Goal: Information Seeking & Learning: Learn about a topic

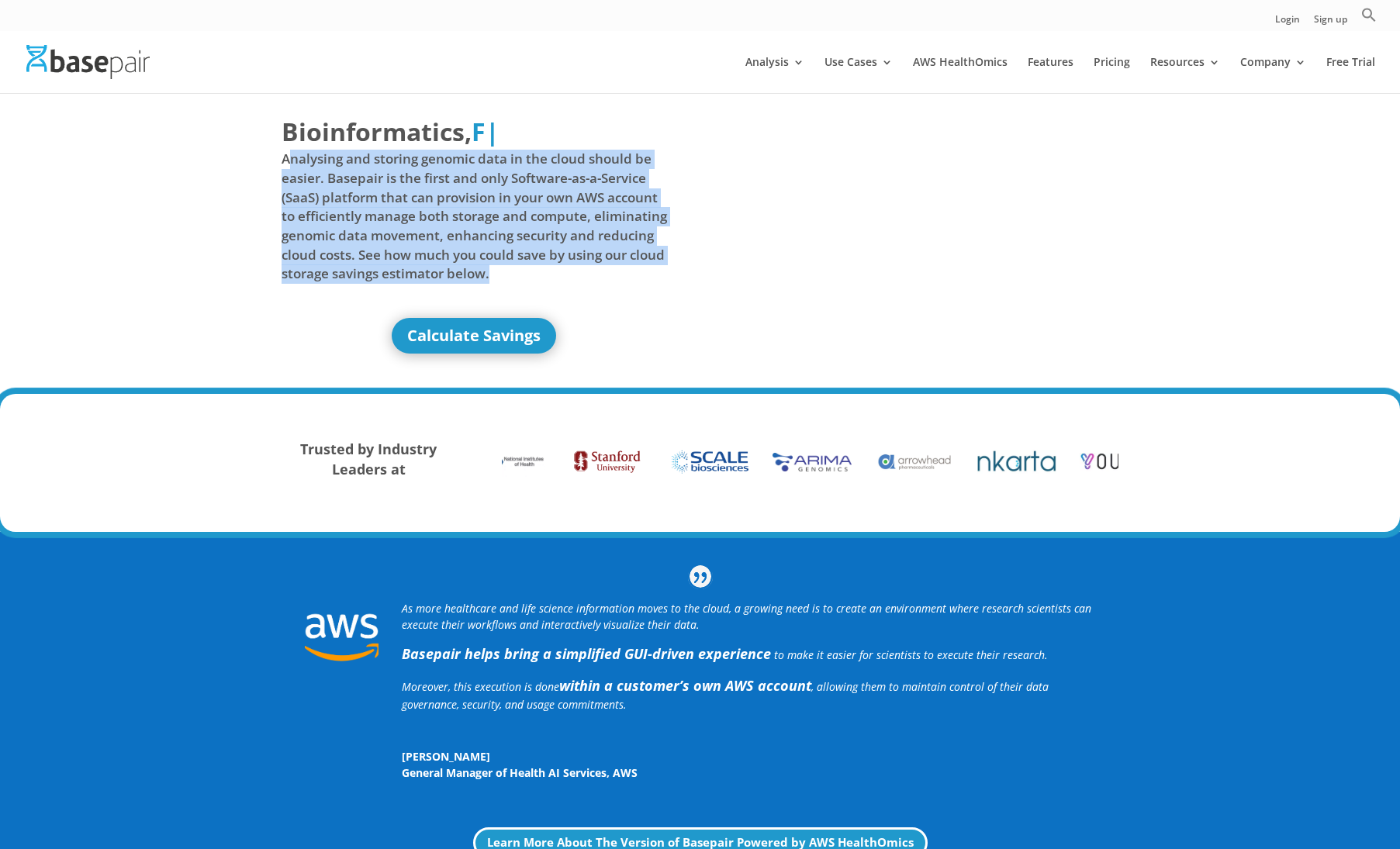
drag, startPoint x: 552, startPoint y: 280, endPoint x: 286, endPoint y: 160, distance: 291.8
click at [286, 160] on span "Analysing and storing genomic data in the cloud should be easier. Basepair is t…" at bounding box center [475, 216] width 386 height 133
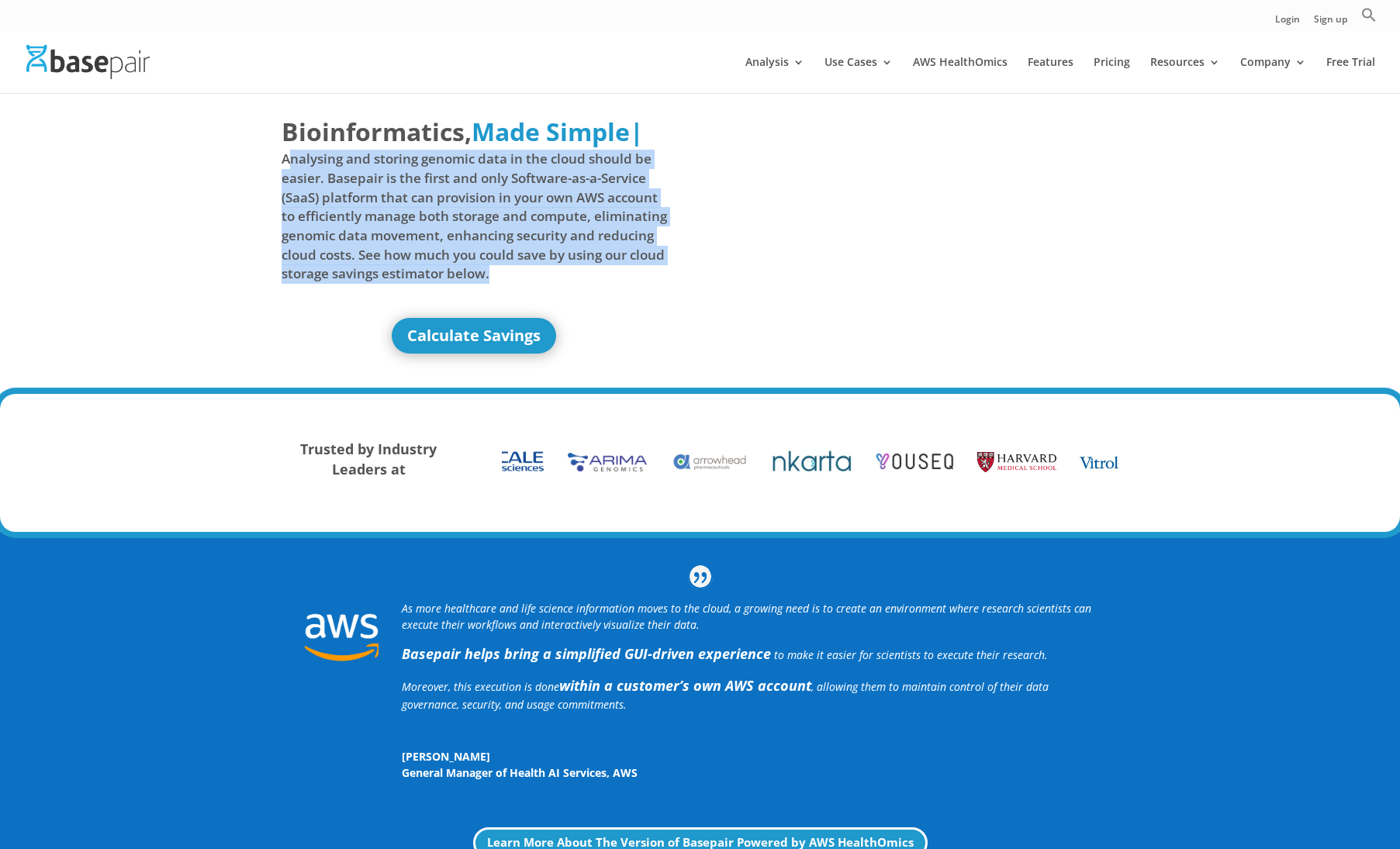
click at [622, 242] on span "Analysing and storing genomic data in the cloud should be easier. Basepair is t…" at bounding box center [475, 216] width 386 height 133
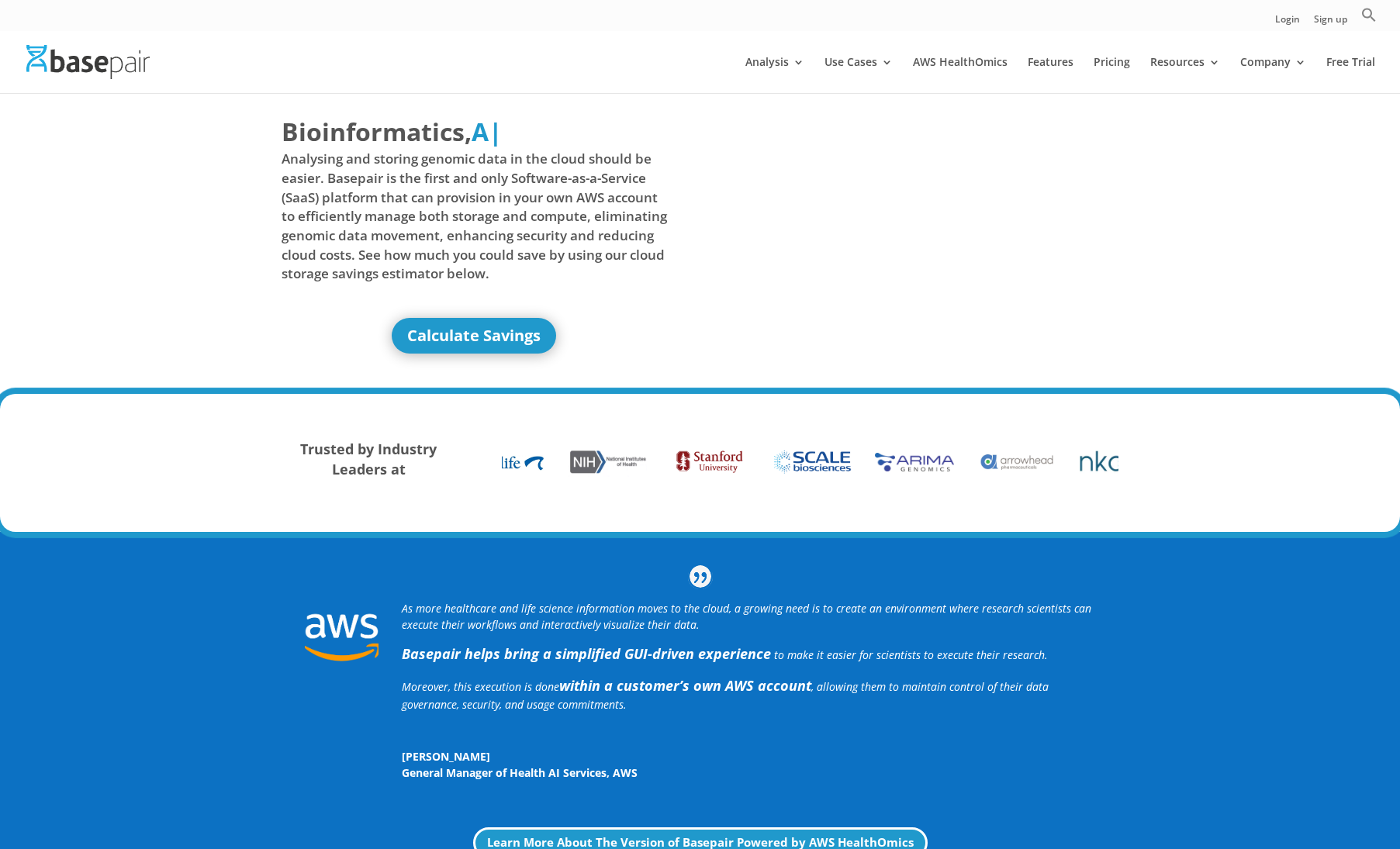
click at [573, 229] on span "Analysing and storing genomic data in the cloud should be easier. Basepair is t…" at bounding box center [475, 216] width 386 height 133
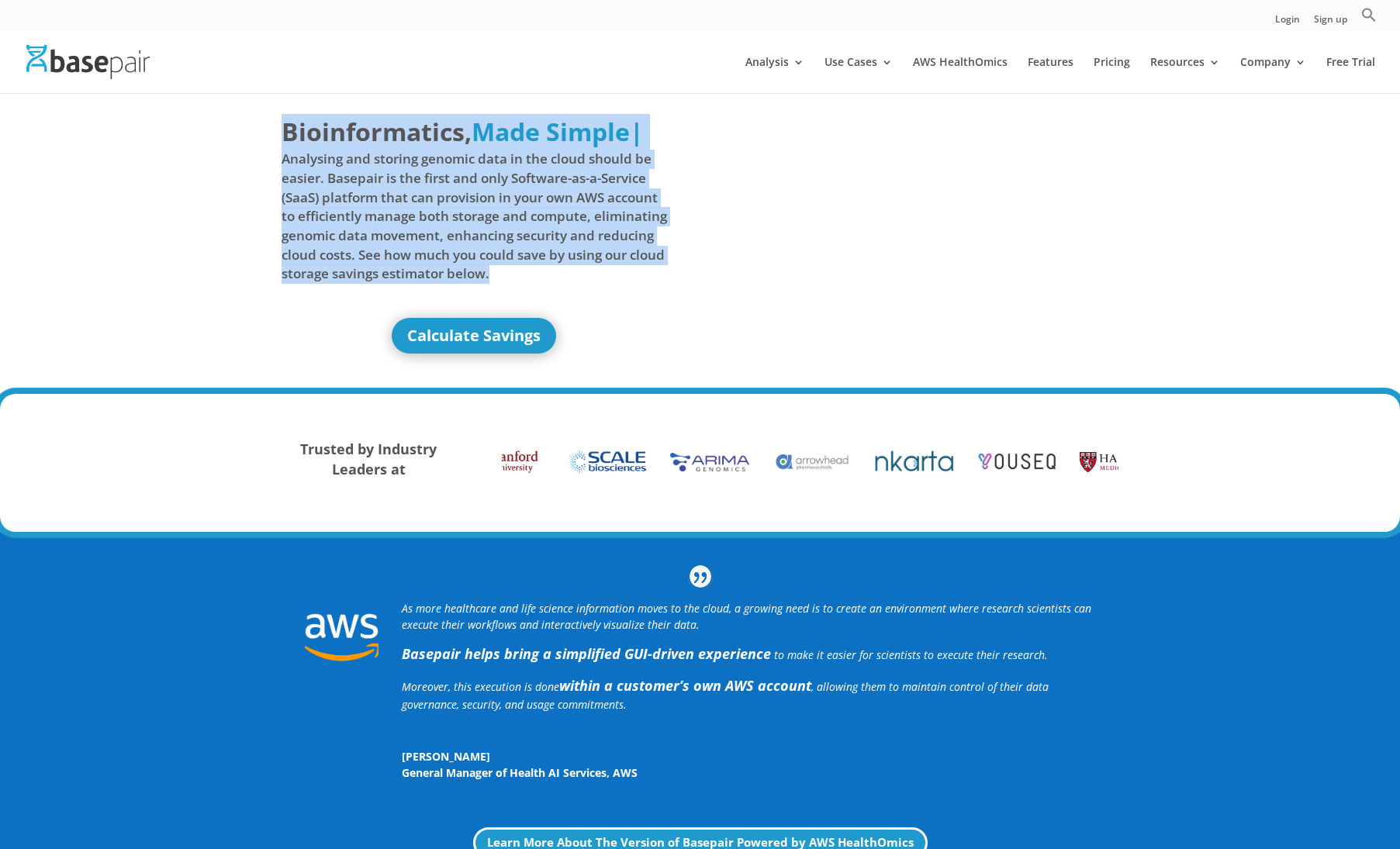
drag, startPoint x: 576, startPoint y: 283, endPoint x: 277, endPoint y: 151, distance: 326.8
click at [277, 151] on div "Bioinformatics, Delivered Made Simple Accelerated Federated Made Simple | Analy…" at bounding box center [700, 243] width 1400 height 302
click at [406, 221] on span "Analysing and storing genomic data in the cloud should be easier. Basepair is t…" at bounding box center [475, 216] width 386 height 133
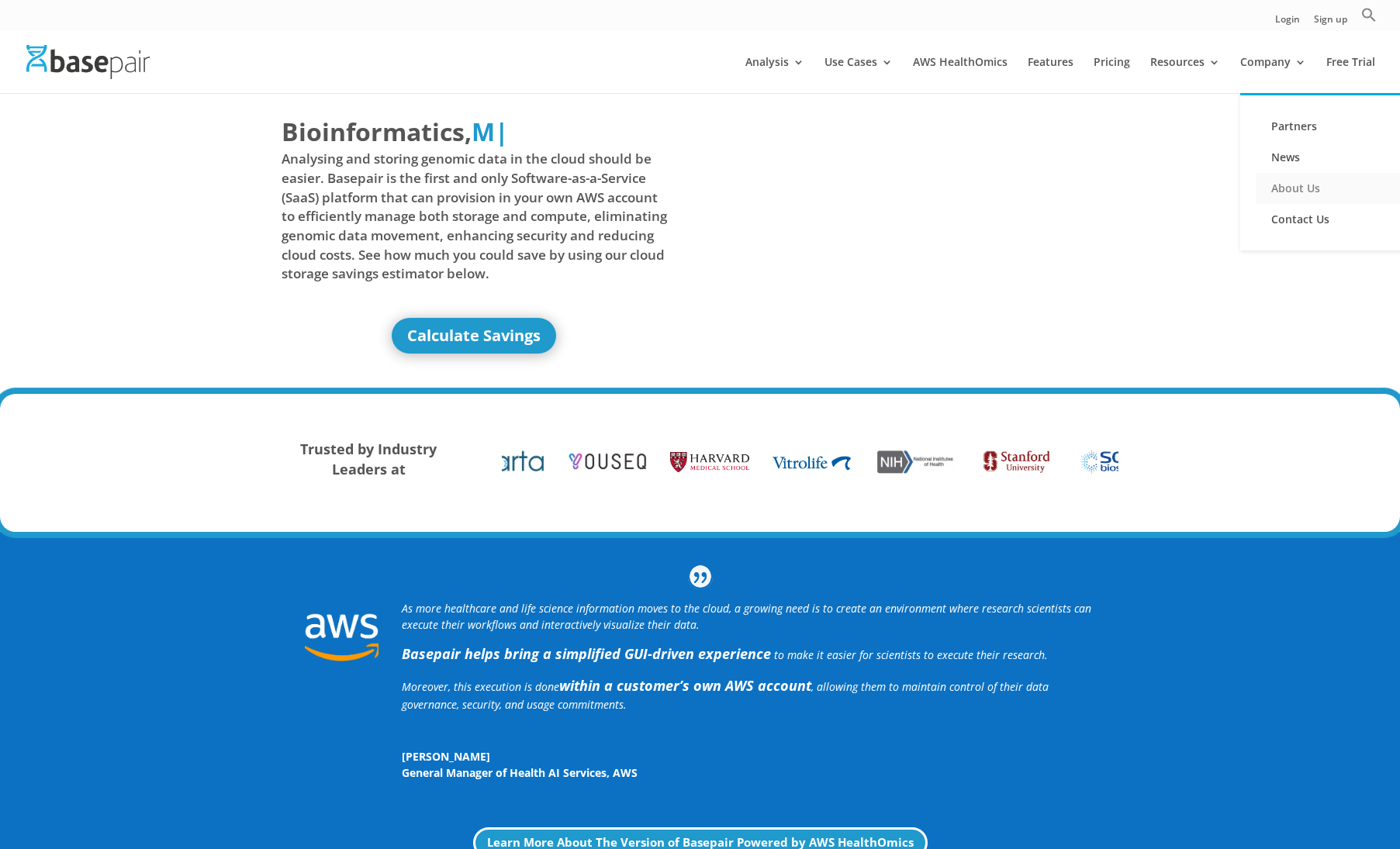
click at [1309, 180] on link "About Us" at bounding box center [1333, 188] width 155 height 31
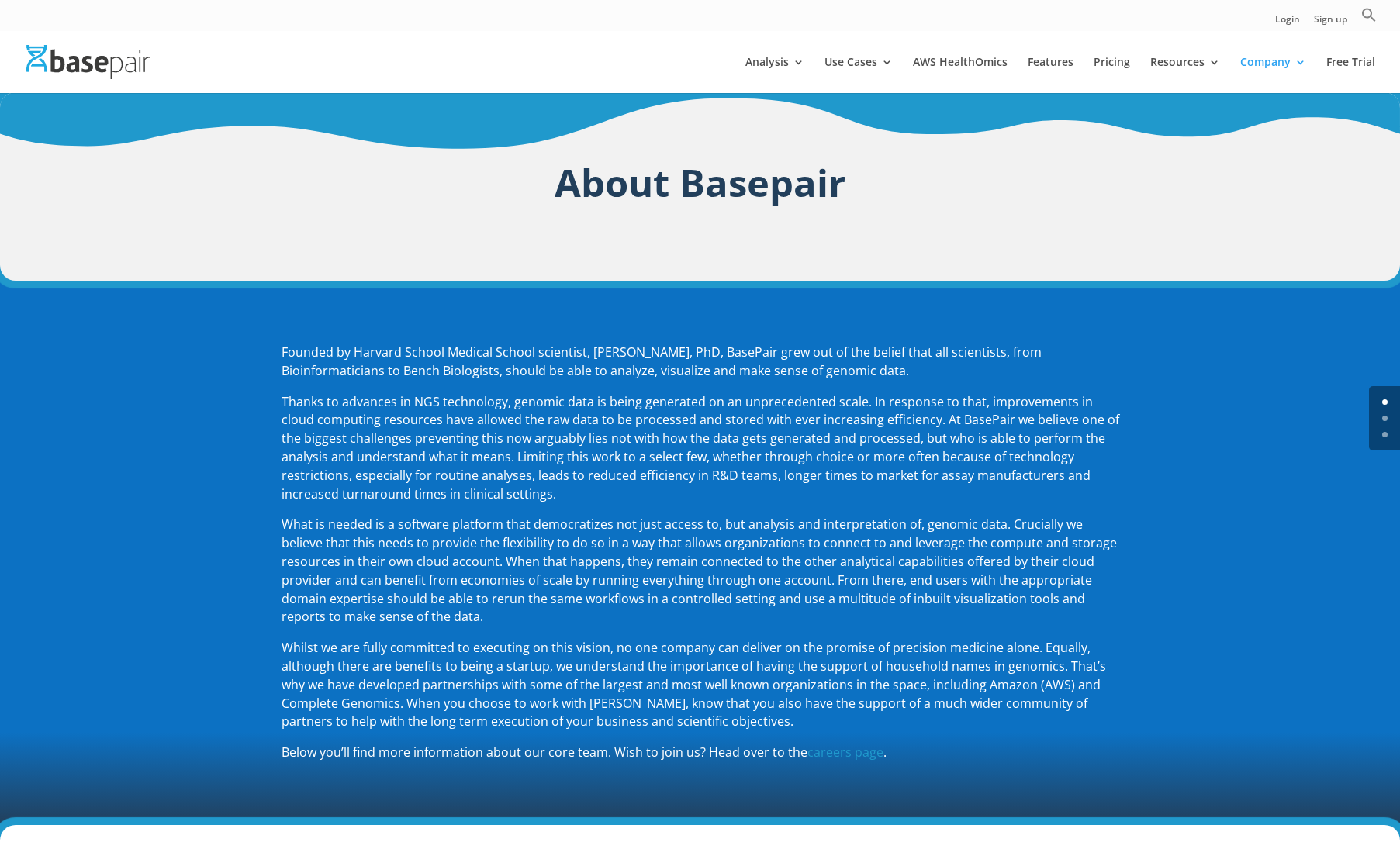
click at [126, 57] on img at bounding box center [88, 61] width 123 height 33
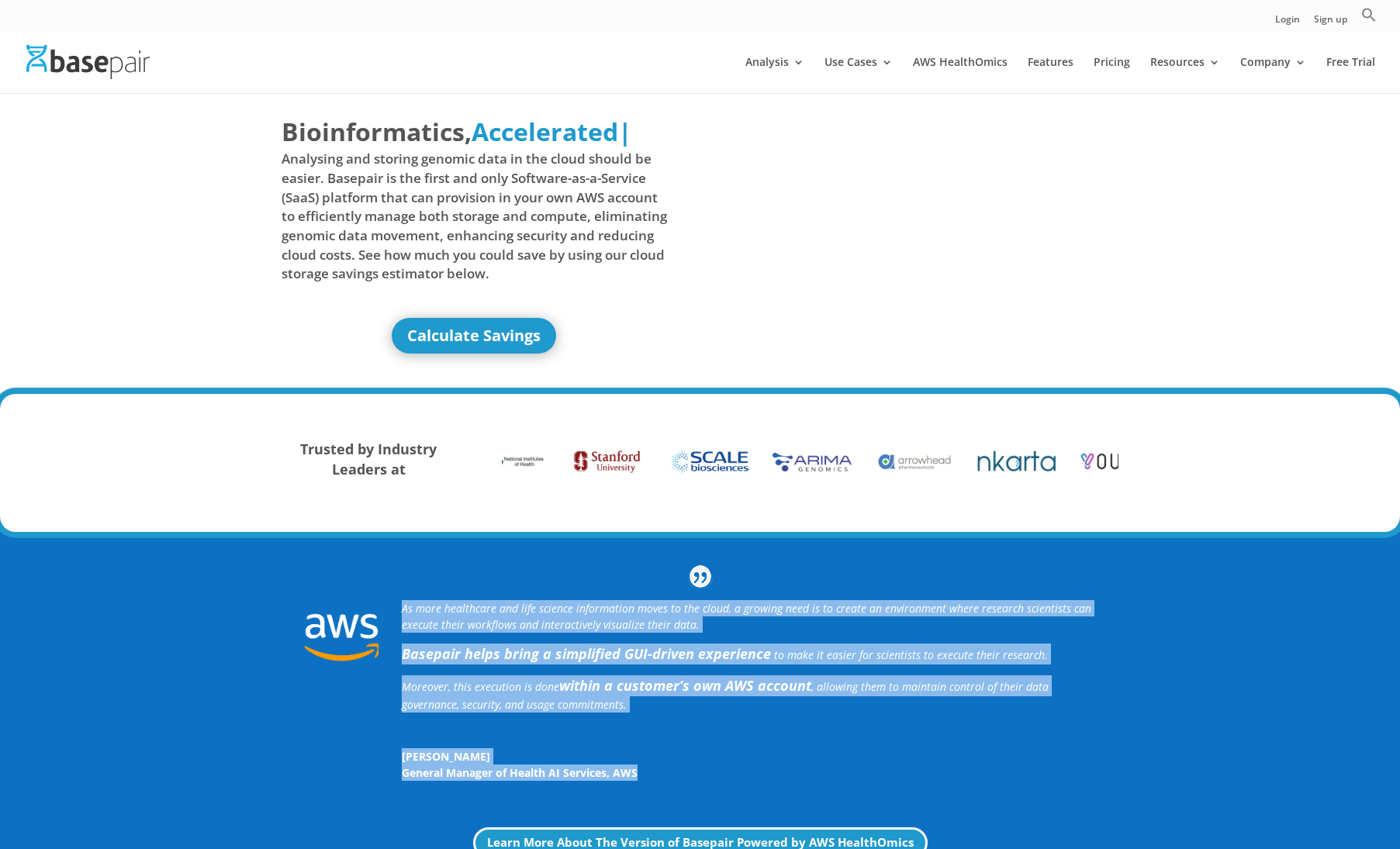
drag, startPoint x: 750, startPoint y: 801, endPoint x: 362, endPoint y: 612, distance: 431.6
click at [362, 612] on div "As more healthcare and life science information moves to the cloud, a growing n…" at bounding box center [700, 691] width 837 height 228
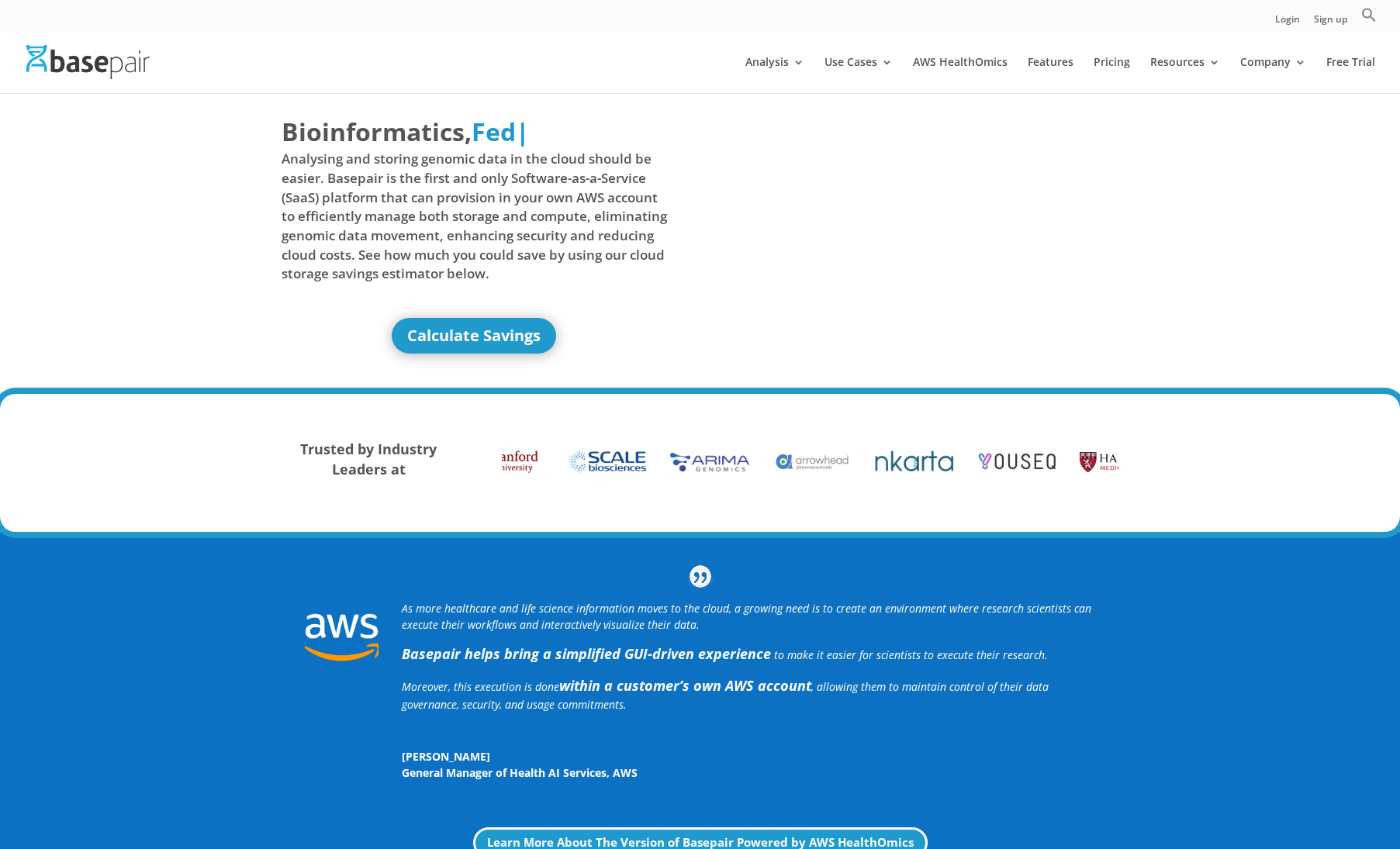
click at [875, 687] on span "Moreover, this execution is done within a customer’s own AWS account , allowing…" at bounding box center [725, 695] width 647 height 32
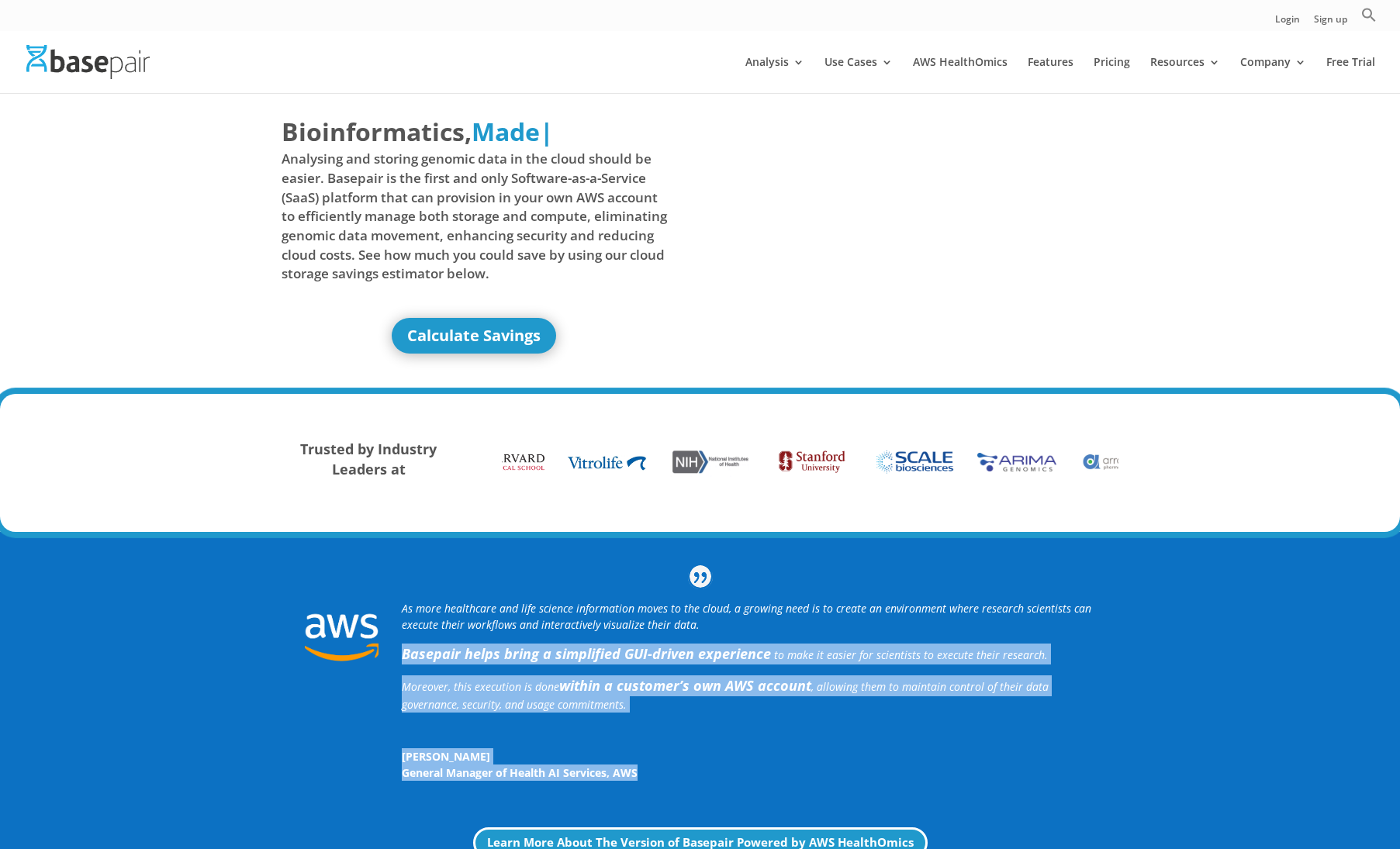
drag, startPoint x: 747, startPoint y: 768, endPoint x: 380, endPoint y: 642, distance: 388.0
click at [382, 642] on div "As more healthcare and life science information moves to the cloud, a growing n…" at bounding box center [700, 691] width 837 height 228
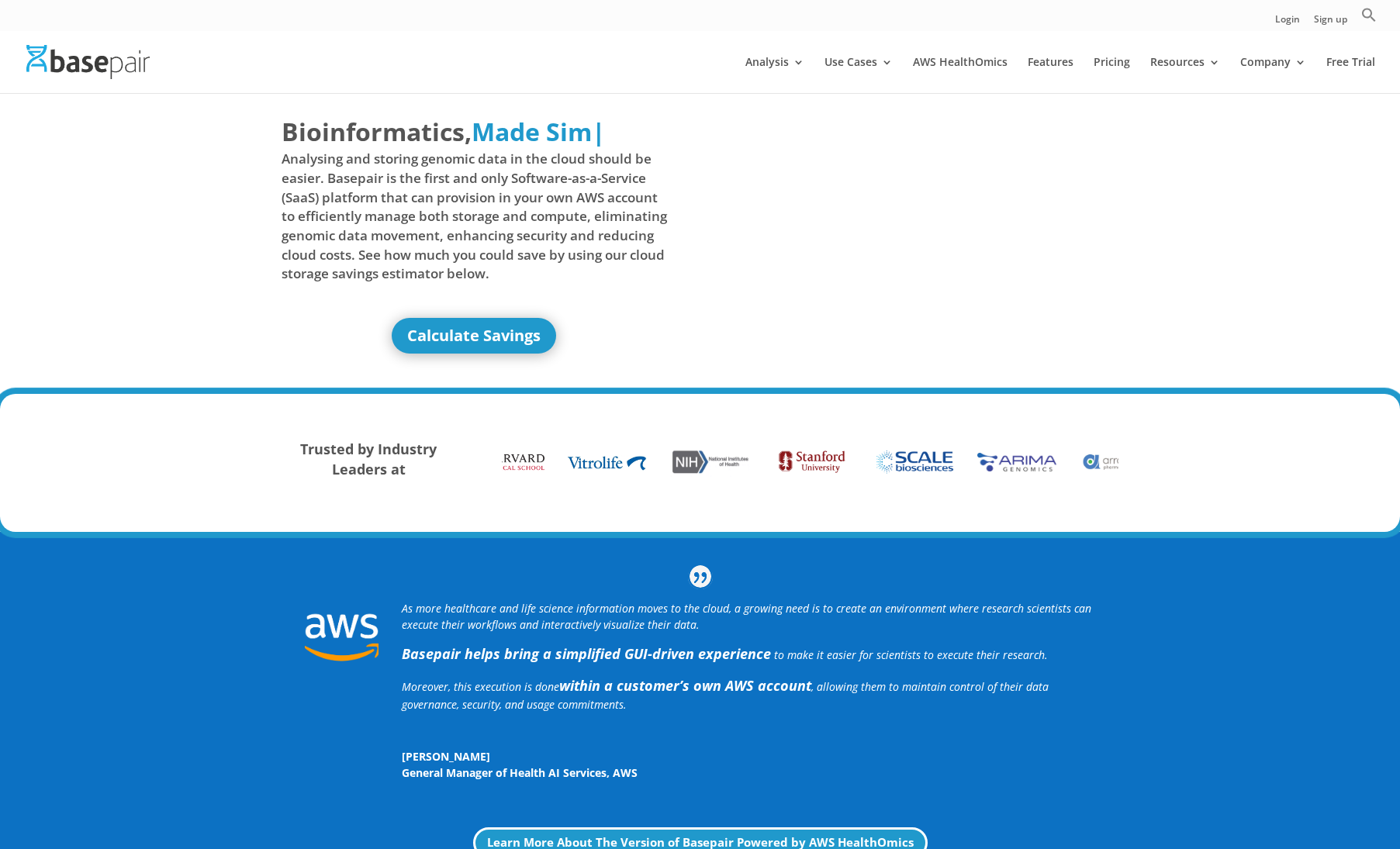
click at [751, 617] on p "As more healthcare and life science information moves to the cloud, a growing n…" at bounding box center [749, 621] width 694 height 43
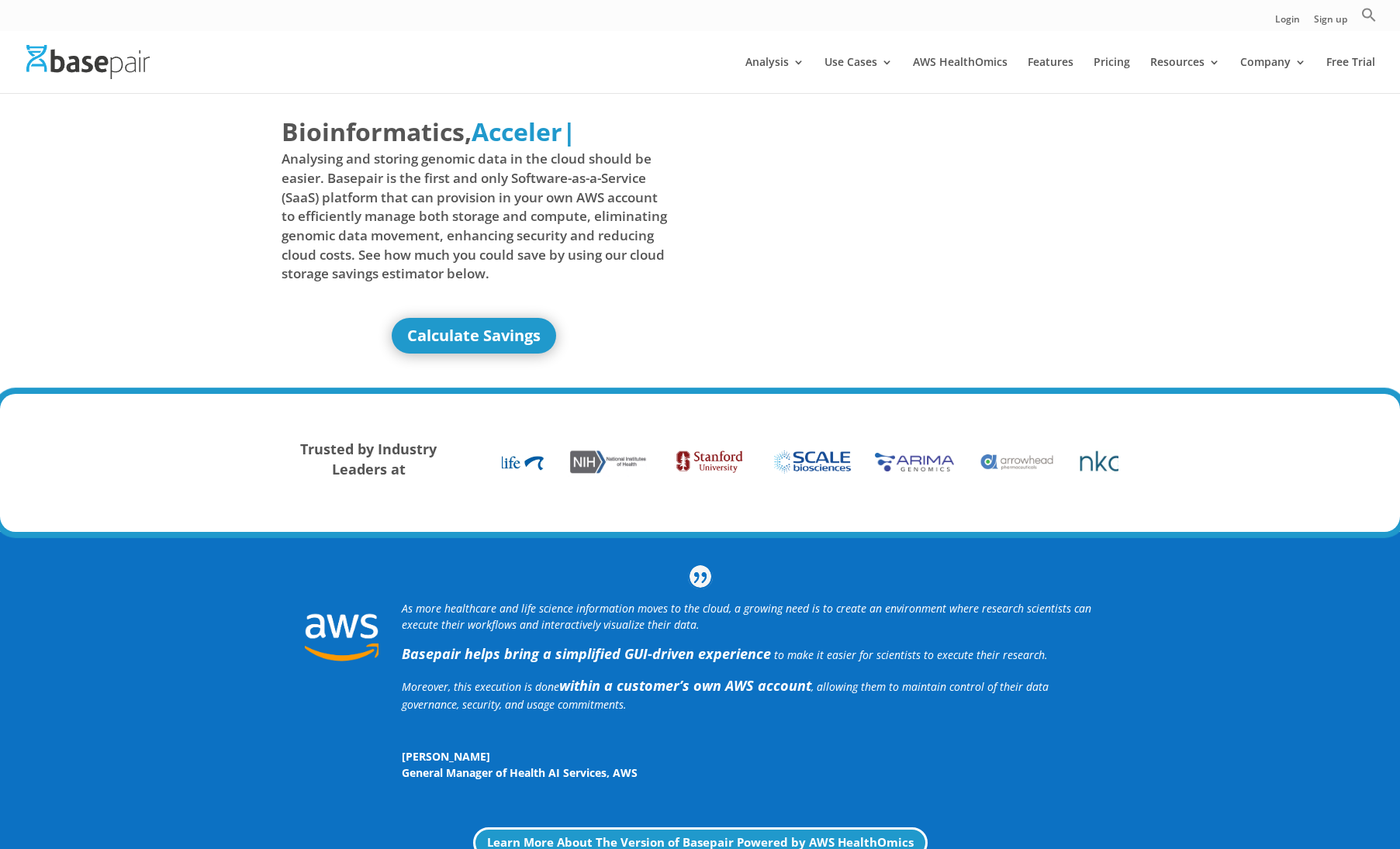
drag, startPoint x: 711, startPoint y: 626, endPoint x: 284, endPoint y: 587, distance: 428.8
click at [284, 587] on div "As more healthcare and life science information moves to the cloud, a growing n…" at bounding box center [700, 691] width 837 height 228
click at [526, 278] on span "Analysing and storing genomic data in the cloud should be easier. Basepair is t…" at bounding box center [475, 216] width 386 height 133
